Goal: Task Accomplishment & Management: Manage account settings

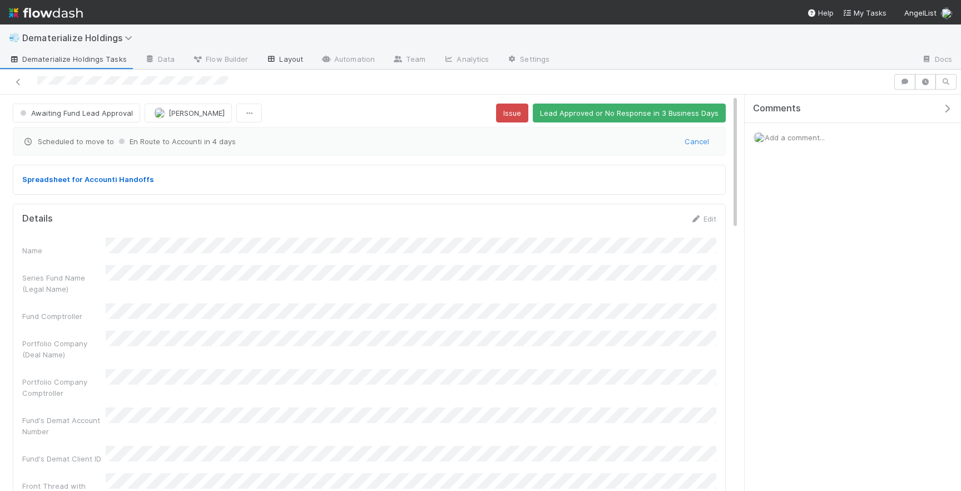
click at [279, 60] on link "Layout" at bounding box center [284, 60] width 55 height 18
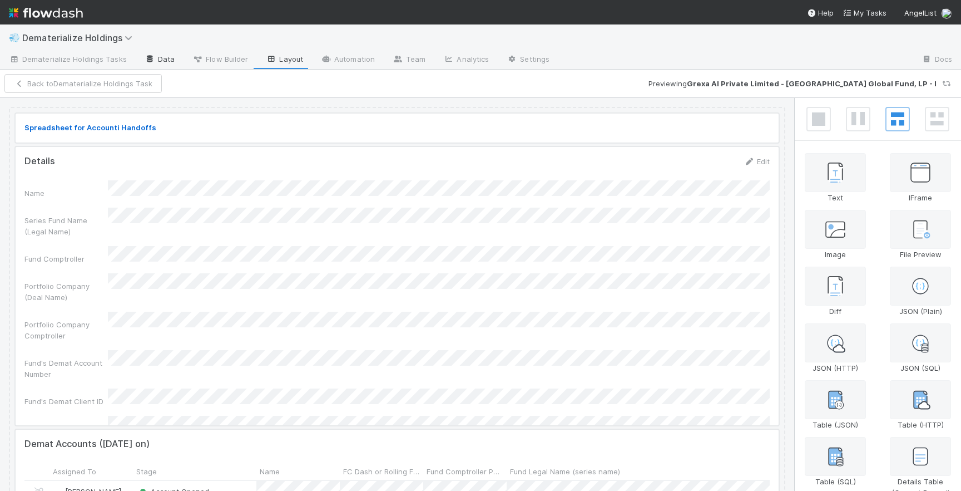
click at [159, 55] on link "Data" at bounding box center [160, 60] width 48 height 18
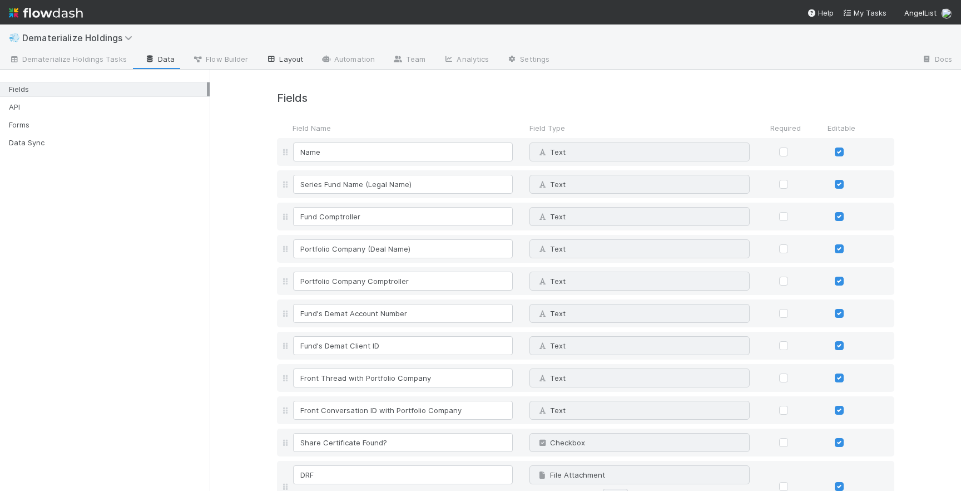
click at [298, 56] on link "Layout" at bounding box center [284, 60] width 55 height 18
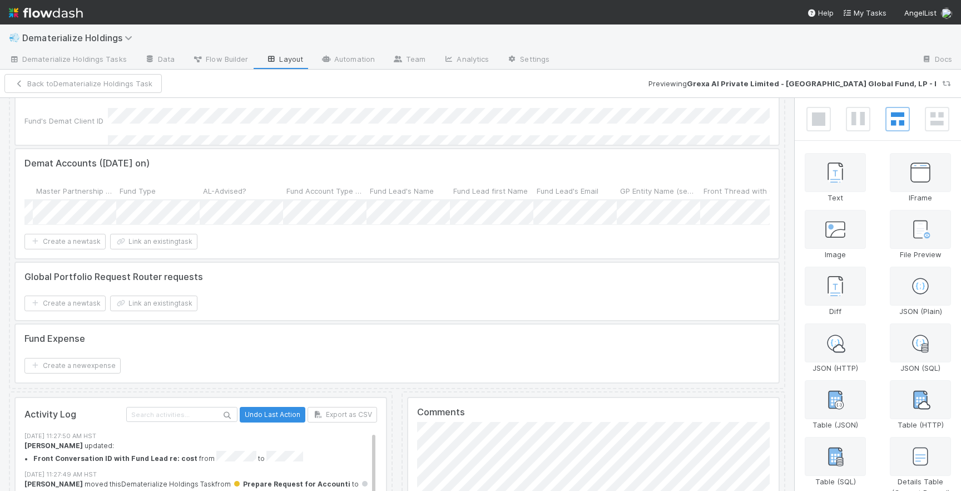
scroll to position [281, 0]
click at [720, 212] on div at bounding box center [397, 202] width 763 height 109
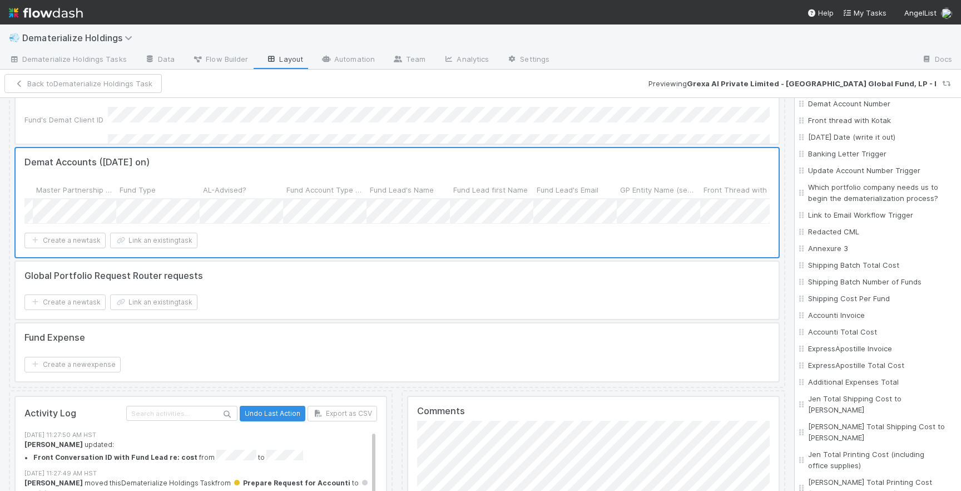
scroll to position [2556, 0]
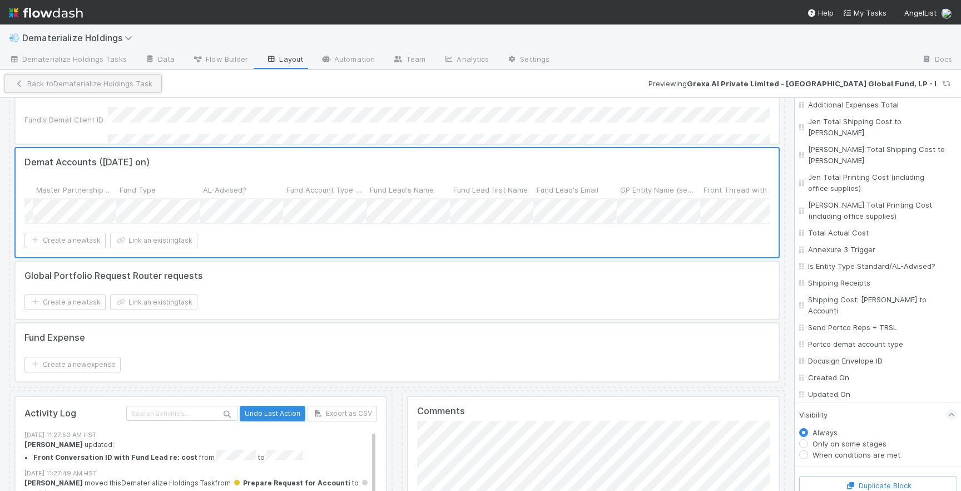
click at [84, 84] on button "Back to Dematerialize Holdings Task" at bounding box center [82, 83] width 157 height 19
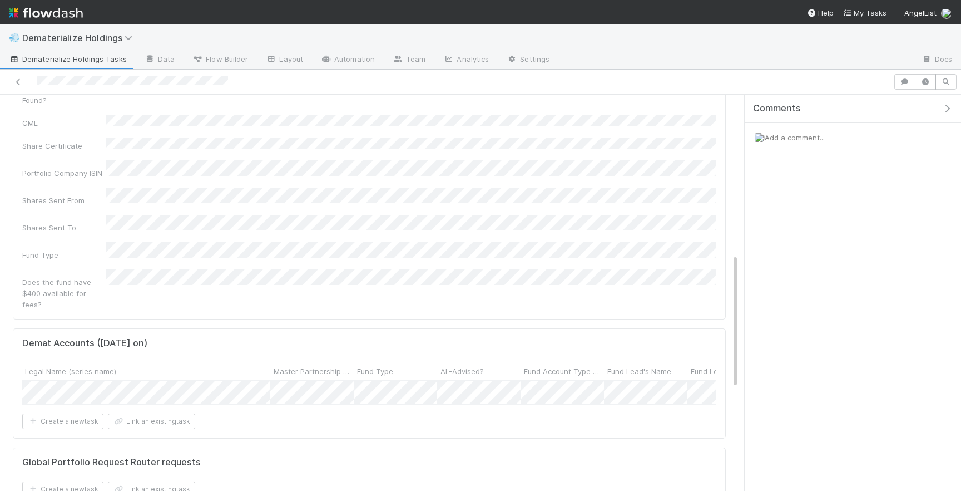
scroll to position [0, 154]
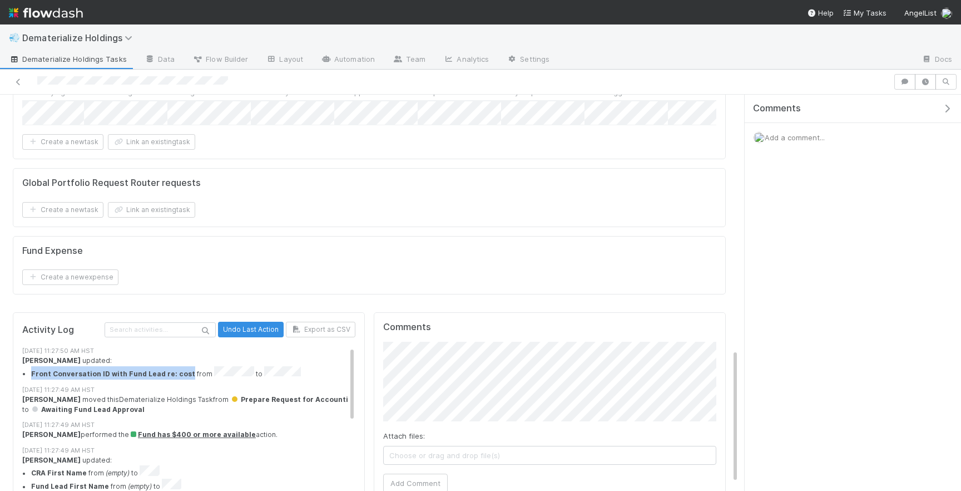
drag, startPoint x: 178, startPoint y: 291, endPoint x: 30, endPoint y: 293, distance: 148.0
click at [29, 366] on ul "Front Conversation ID with Fund Lead re: cost from to" at bounding box center [188, 372] width 333 height 13
copy strong "Front Conversation ID with Fund Lead re: cost"
click at [293, 60] on link "Layout" at bounding box center [284, 60] width 55 height 18
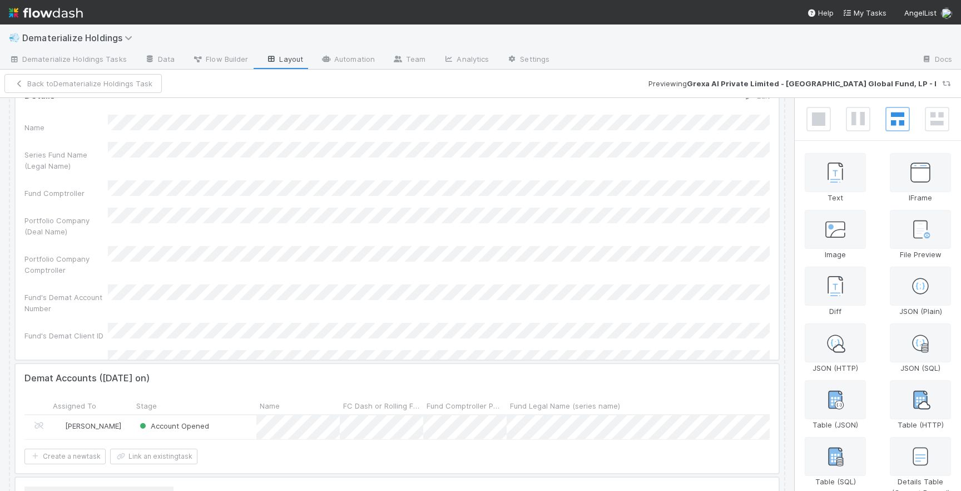
click at [595, 220] on div at bounding box center [397, 220] width 763 height 278
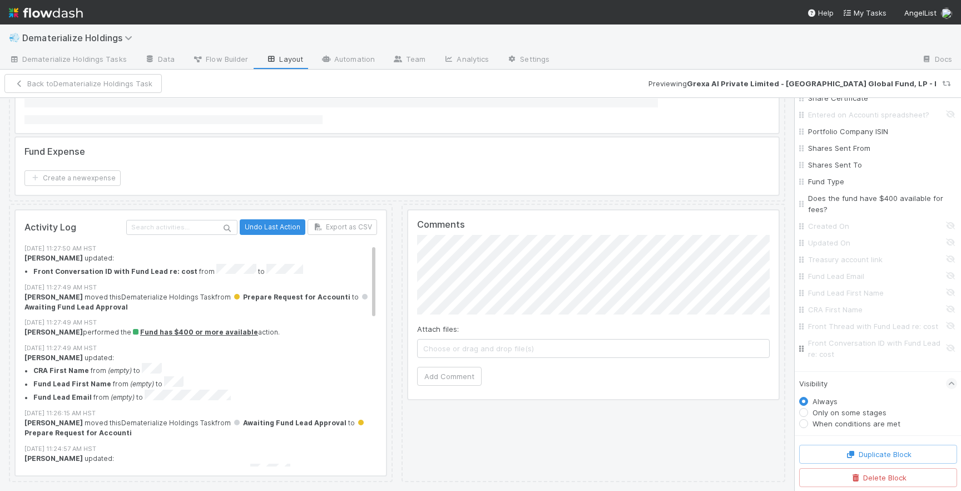
click at [952, 347] on input "Front Conversation ID with Fund Lead re: cost" at bounding box center [881, 348] width 146 height 22
checkbox input "true"
click at [76, 85] on button "Save Changes" at bounding box center [83, 83] width 70 height 19
click at [132, 80] on button "Back to Dematerialize Holdings Task" at bounding box center [82, 83] width 157 height 19
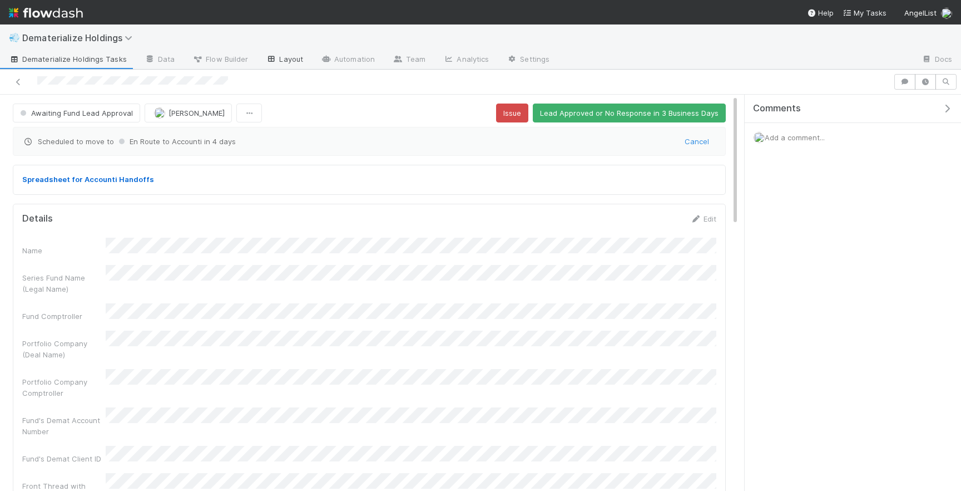
click at [275, 60] on link "Layout" at bounding box center [284, 60] width 55 height 18
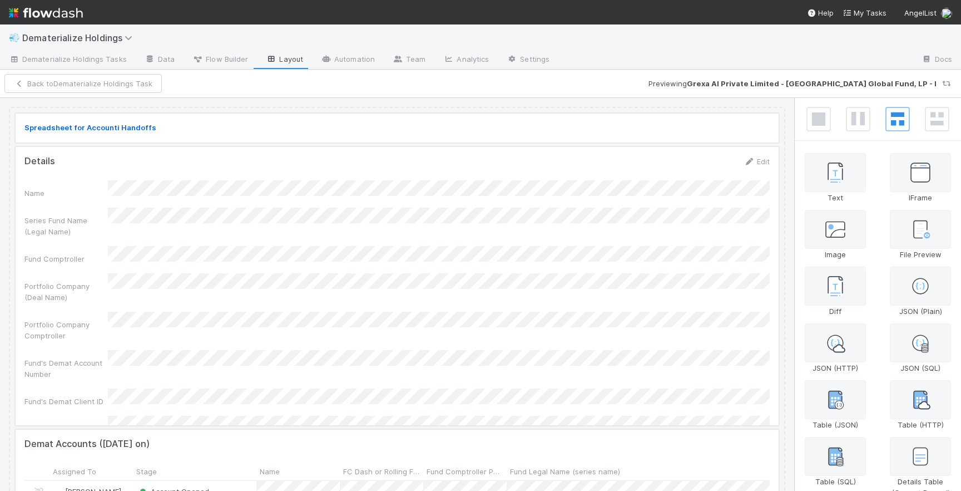
click at [580, 240] on div at bounding box center [397, 286] width 763 height 278
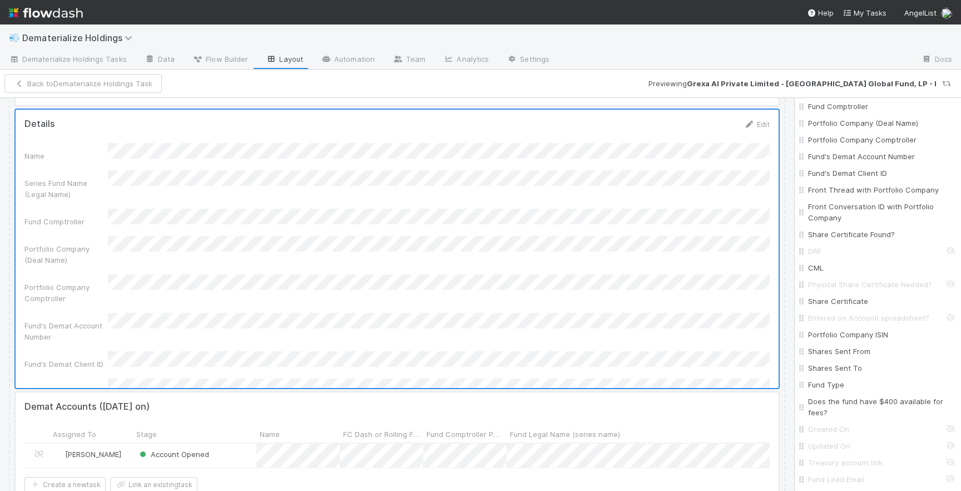
scroll to position [517, 0]
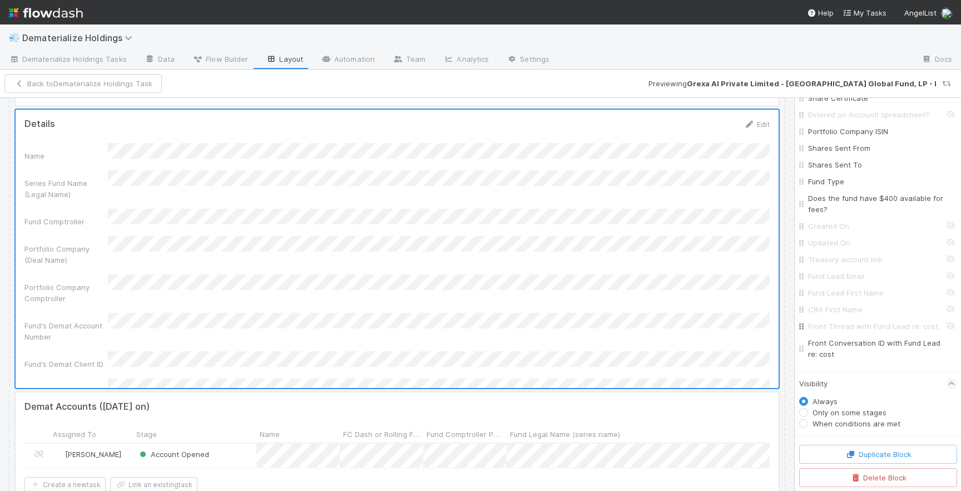
click at [950, 327] on input "Front Thread with Fund Lead re: cost" at bounding box center [881, 325] width 146 height 11
checkbox input "true"
click at [951, 348] on input "Front Conversation ID with Fund Lead re: cost" at bounding box center [881, 348] width 146 height 22
checkbox input "false"
click at [86, 93] on div "Reset Save Changes Previewing Grexa AI Private Limited - Bombay54 Global Fund, …" at bounding box center [480, 84] width 961 height 28
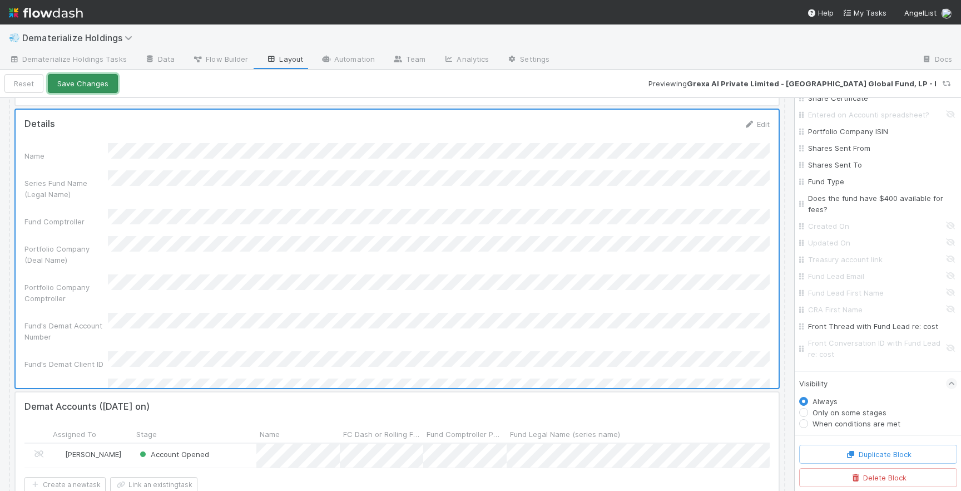
click at [90, 86] on button "Save Changes" at bounding box center [83, 83] width 70 height 19
click at [47, 85] on button "Back to Dematerialize Holdings Task" at bounding box center [82, 83] width 157 height 19
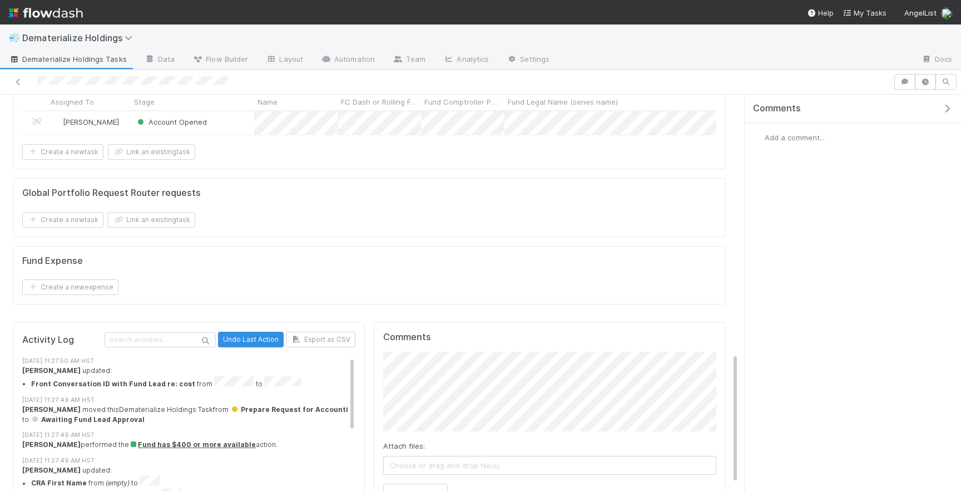
scroll to position [802, 0]
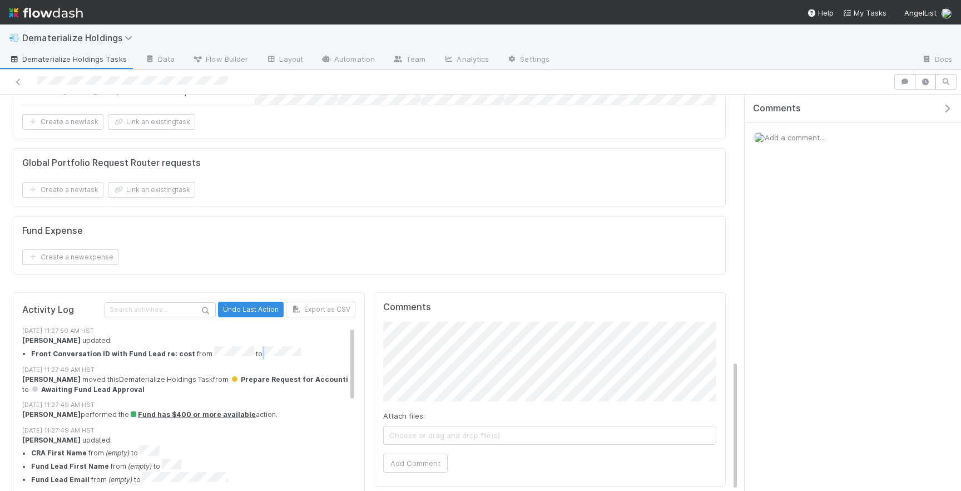
drag, startPoint x: 285, startPoint y: 271, endPoint x: 247, endPoint y: 274, distance: 37.9
click at [247, 346] on li "Front Conversation ID with Fund Lead re: cost from to" at bounding box center [193, 352] width 324 height 13
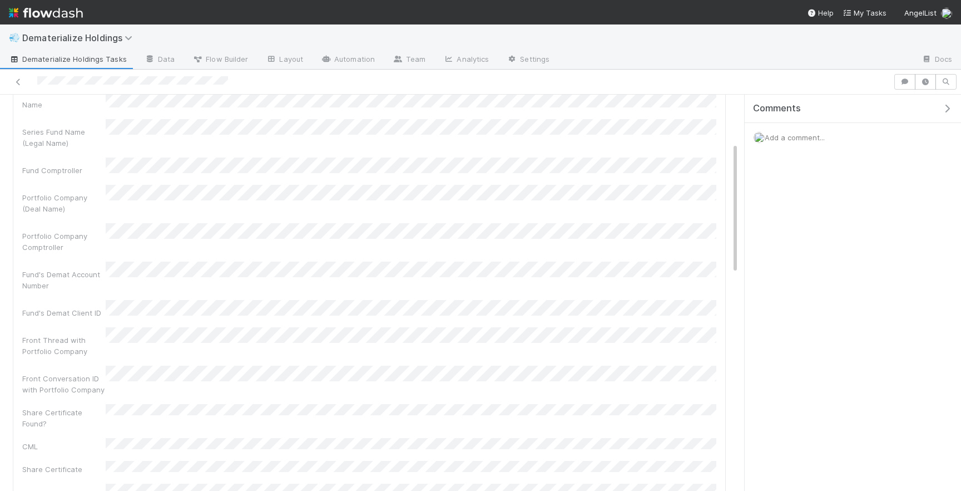
scroll to position [0, 0]
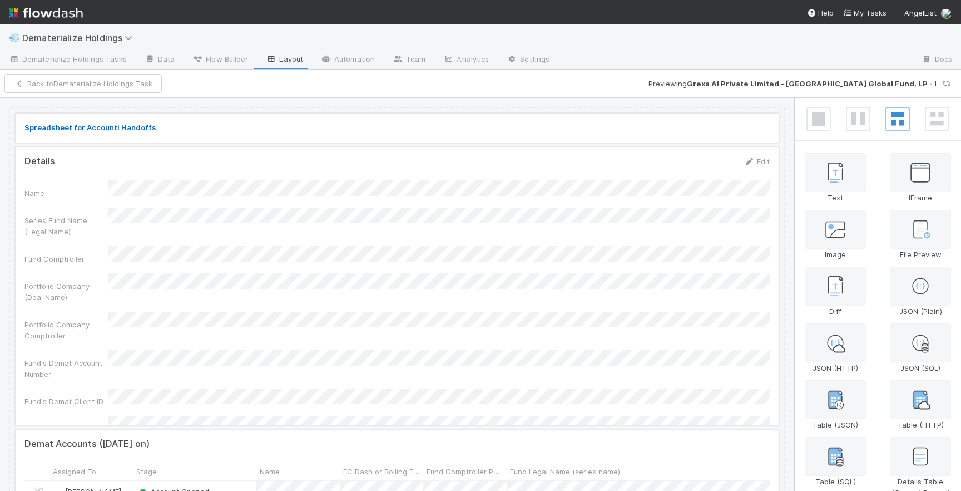
scroll to position [328, 0]
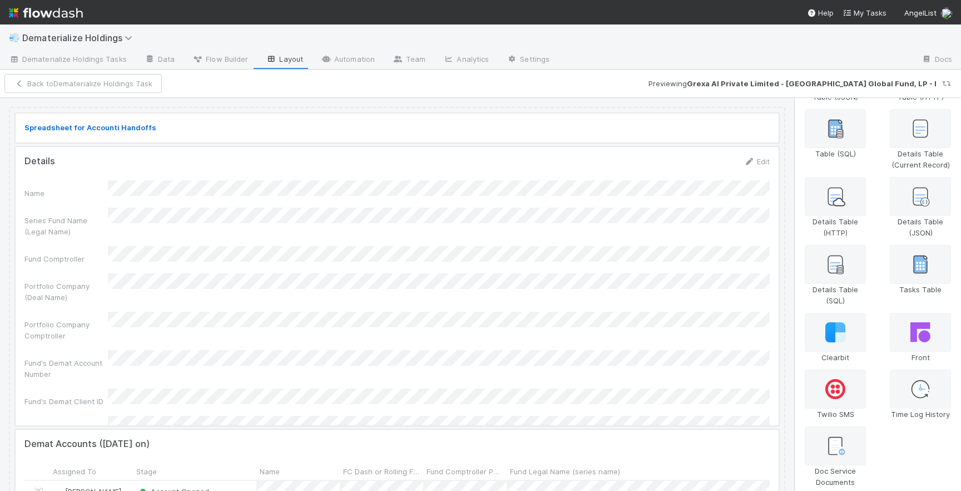
click at [505, 284] on div at bounding box center [397, 286] width 763 height 278
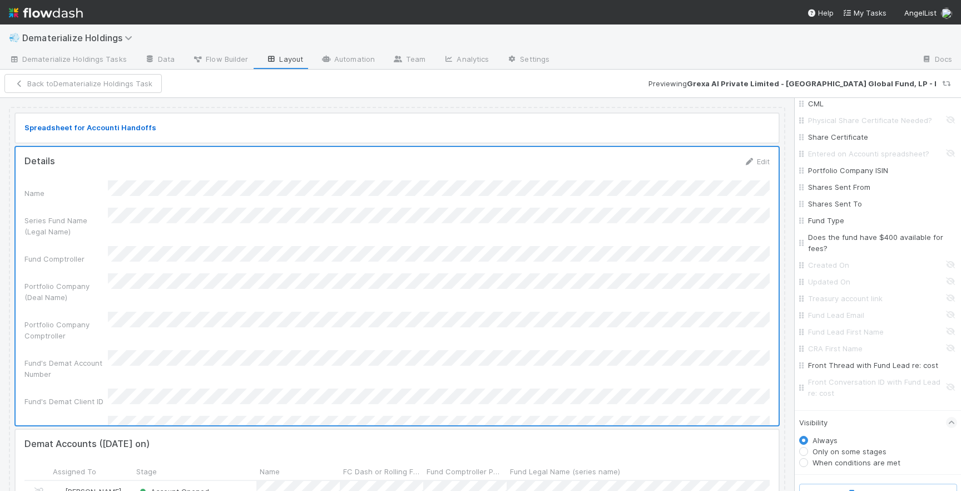
scroll to position [517, 0]
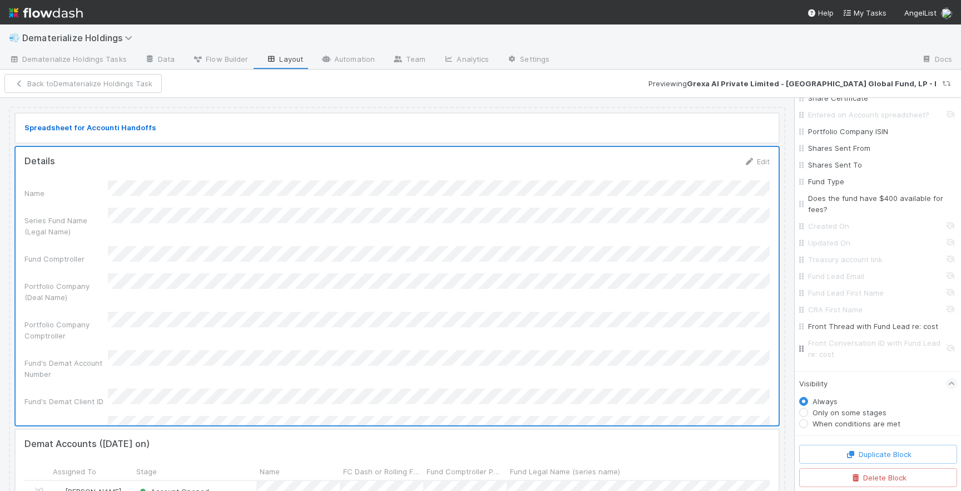
click at [949, 349] on input "Front Conversation ID with Fund Lead re: cost" at bounding box center [881, 348] width 146 height 22
checkbox input "true"
click at [82, 86] on button "Save Changes" at bounding box center [83, 83] width 70 height 19
click at [138, 81] on button "Back to Dematerialize Holdings Task" at bounding box center [82, 83] width 157 height 19
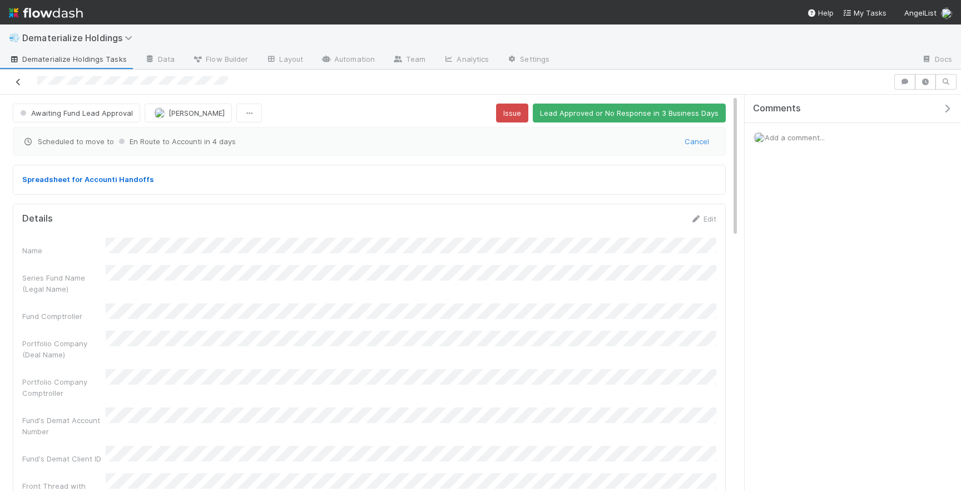
click at [18, 80] on icon at bounding box center [18, 81] width 11 height 7
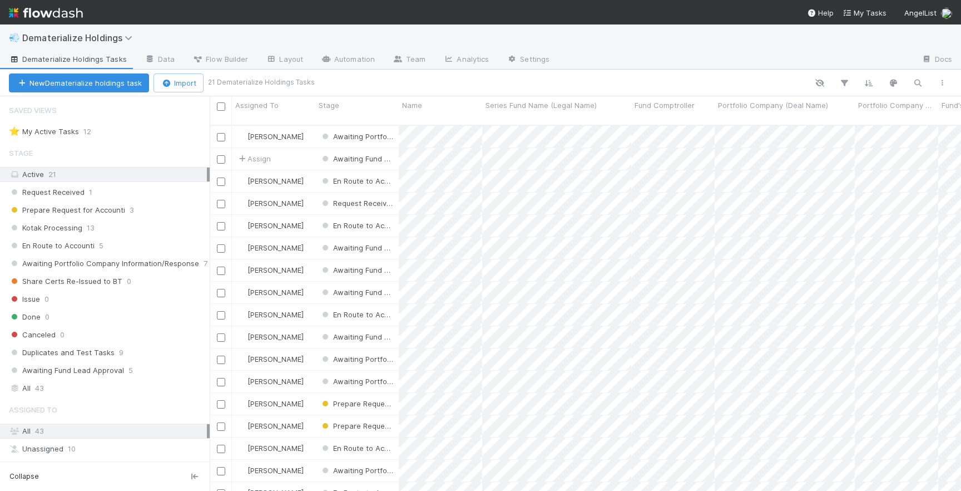
scroll to position [374, 752]
click at [117, 373] on span "Awaiting Fund Lead Approval" at bounding box center [66, 370] width 115 height 14
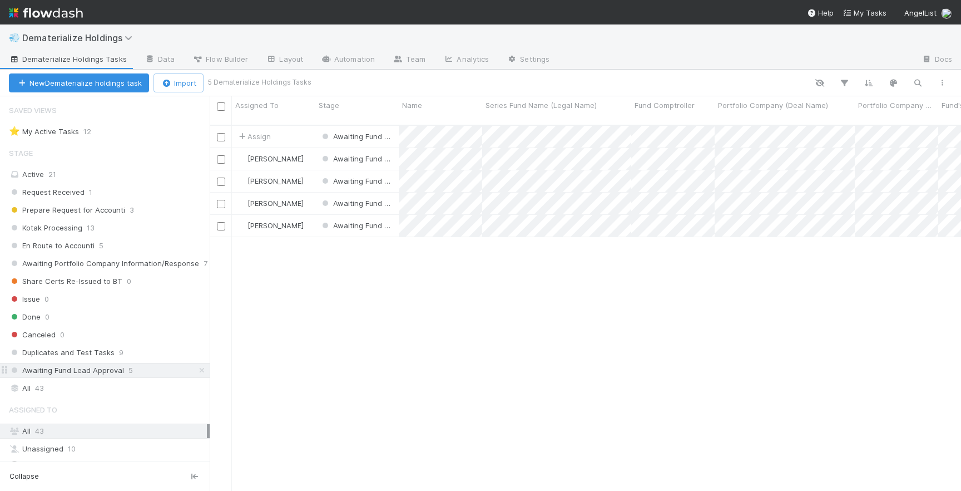
scroll to position [374, 752]
click at [309, 126] on div "Assign" at bounding box center [273, 137] width 83 height 22
click at [308, 150] on div "[PERSON_NAME]" at bounding box center [273, 159] width 83 height 22
click at [306, 170] on div "[PERSON_NAME]" at bounding box center [273, 181] width 83 height 22
click at [304, 192] on div "[PERSON_NAME]" at bounding box center [273, 203] width 83 height 22
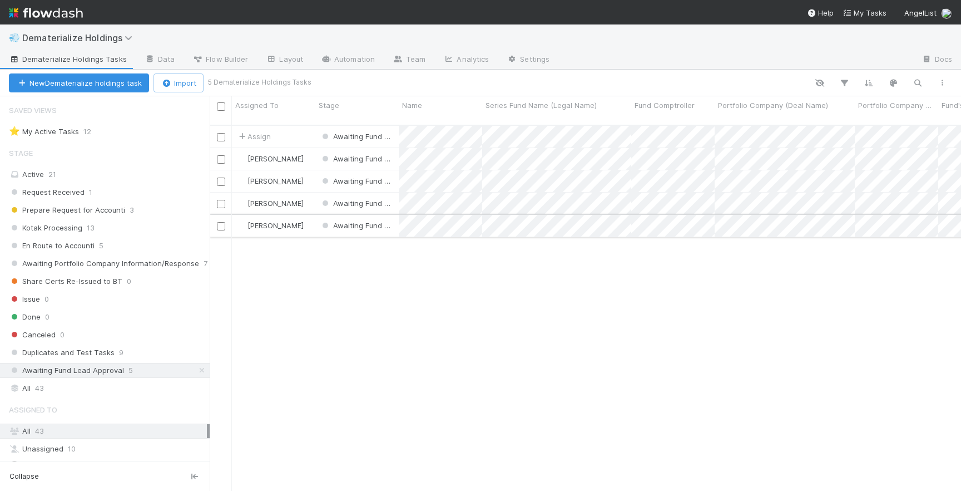
click at [305, 215] on div "[PERSON_NAME]" at bounding box center [273, 226] width 83 height 22
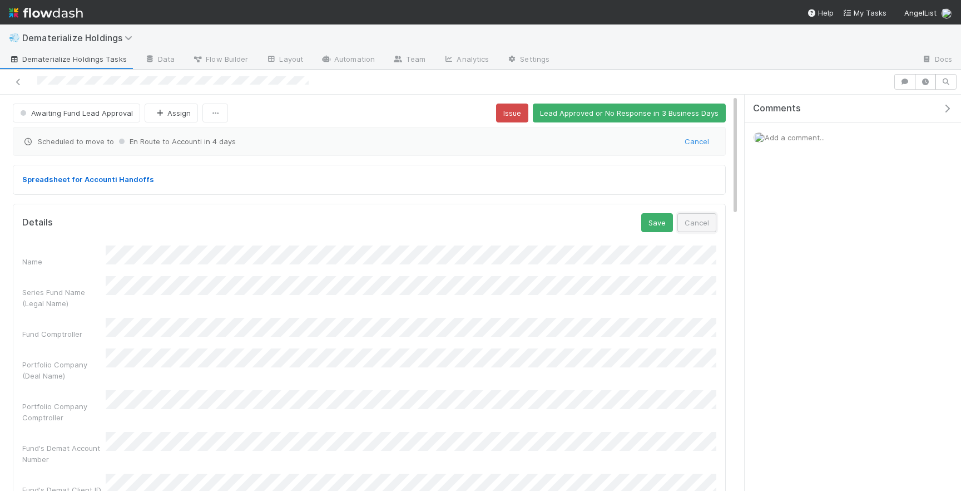
click at [702, 219] on button "Cancel" at bounding box center [697, 222] width 39 height 19
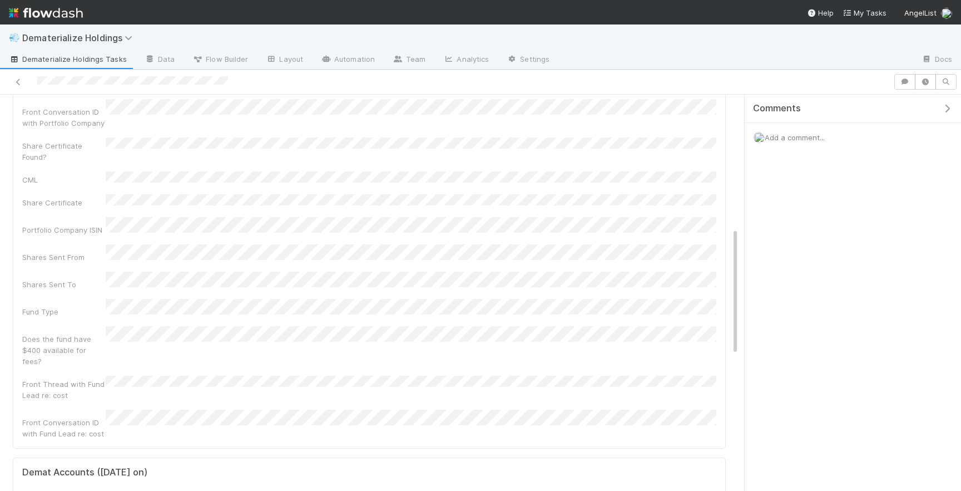
scroll to position [421, 0]
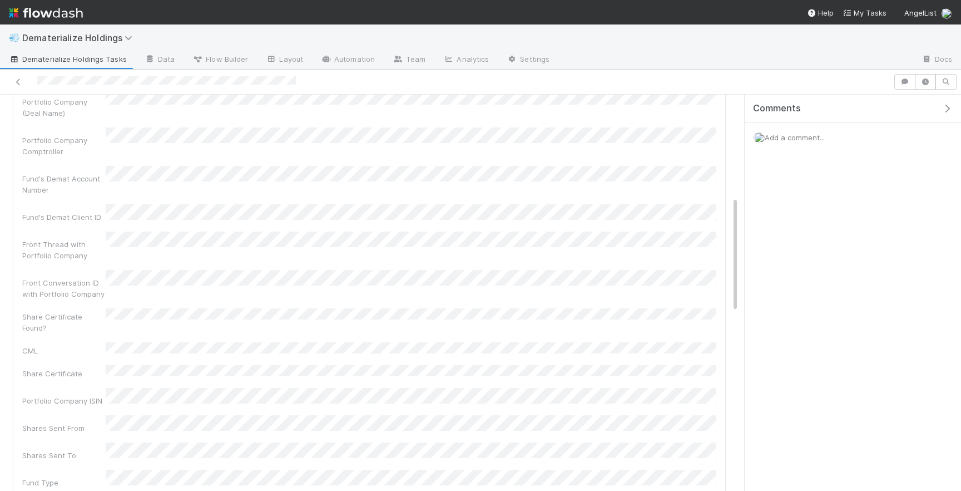
scroll to position [225, 0]
